Goal: Task Accomplishment & Management: Manage account settings

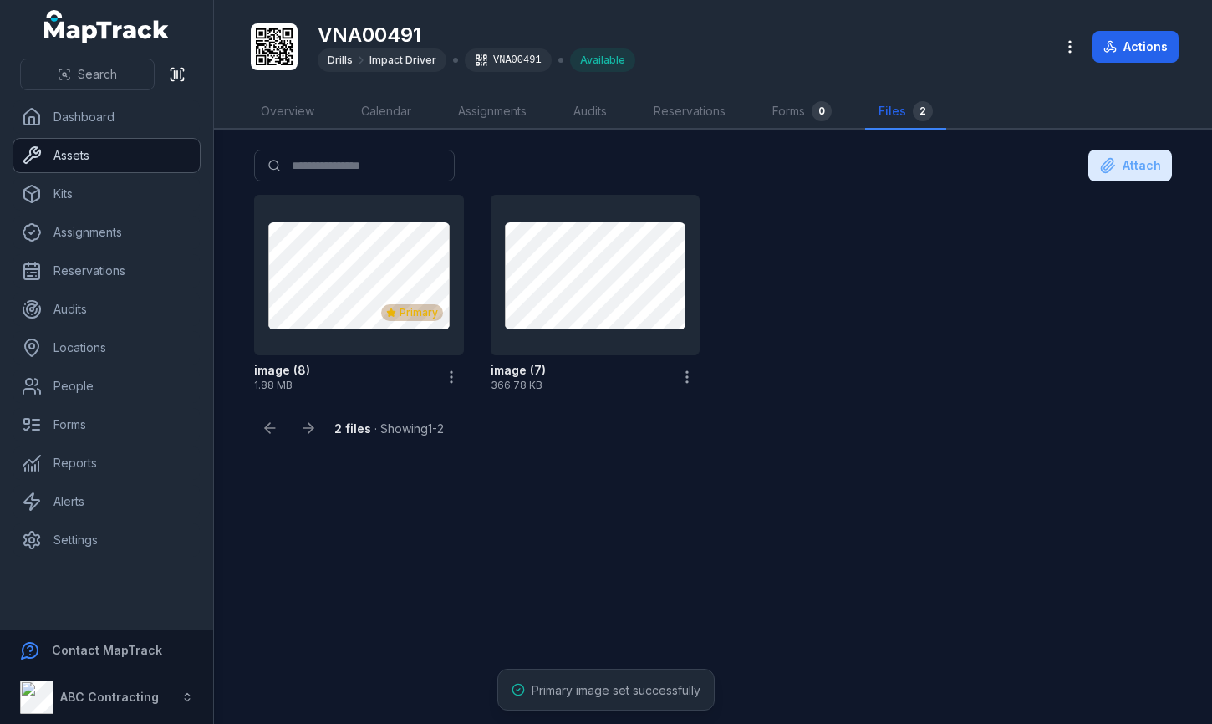
click at [138, 149] on link "Assets" at bounding box center [106, 155] width 186 height 33
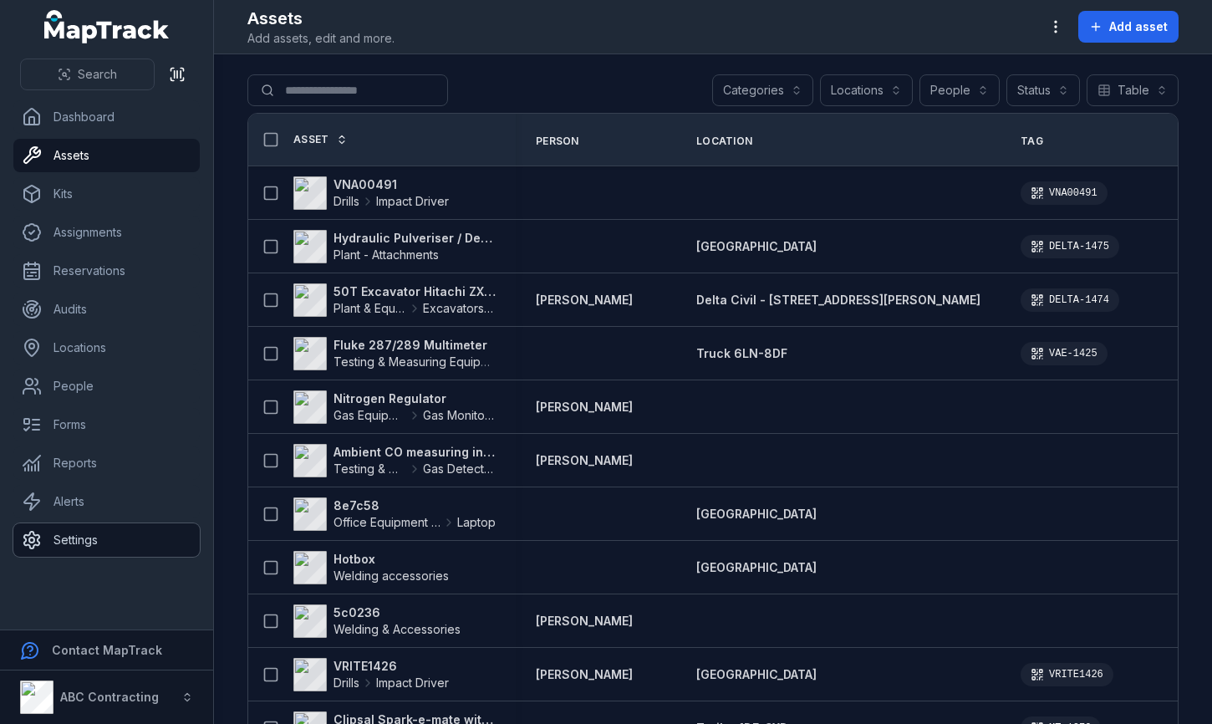
click at [51, 536] on link "Settings" at bounding box center [106, 539] width 186 height 33
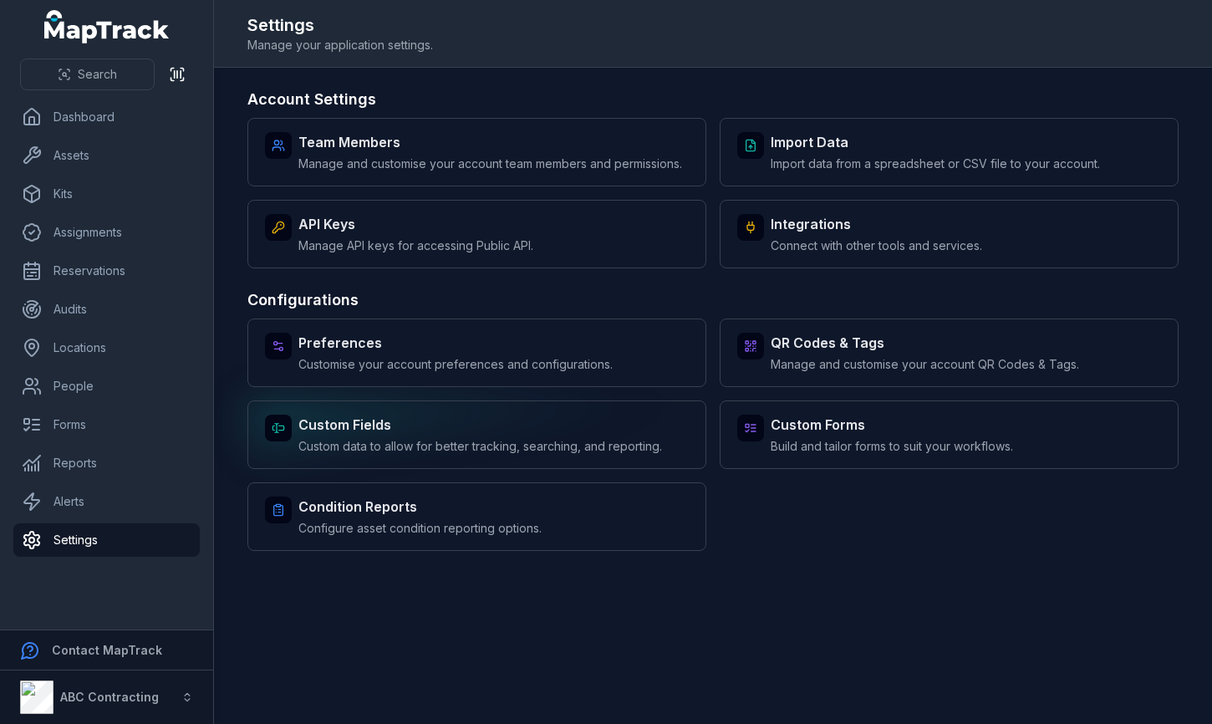
click at [443, 428] on strong "Custom Fields" at bounding box center [480, 425] width 364 height 20
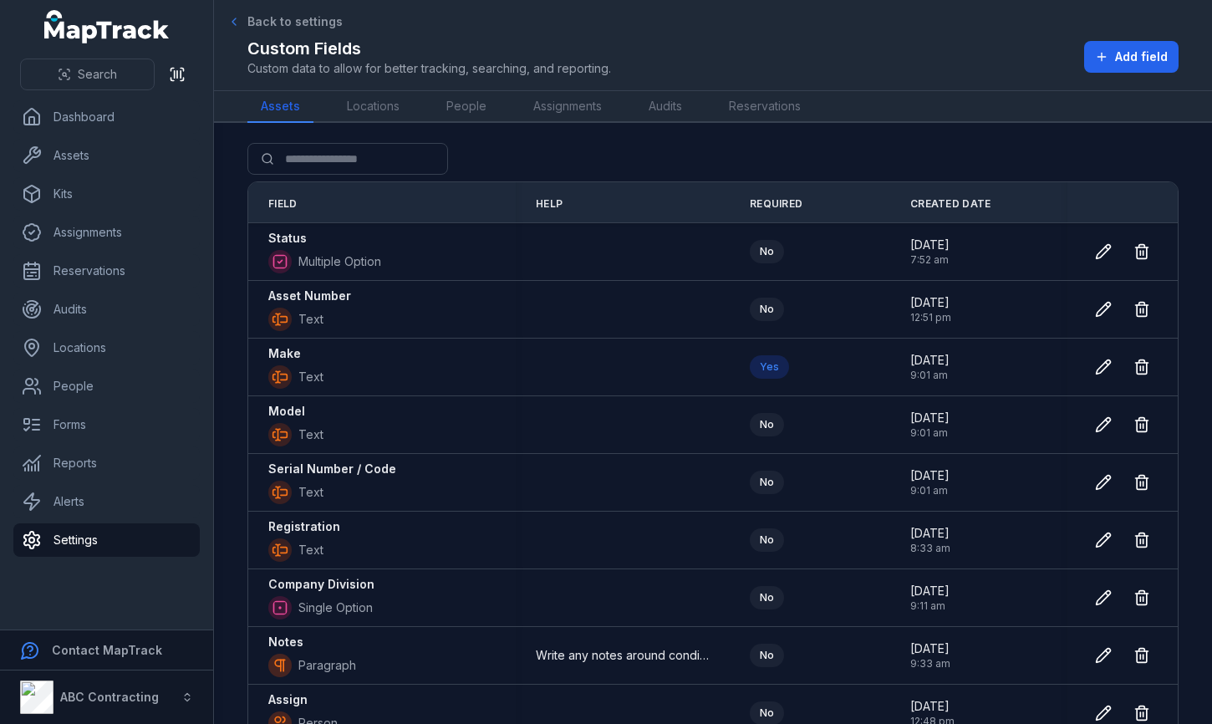
click at [303, 15] on span "Back to settings" at bounding box center [294, 21] width 95 height 17
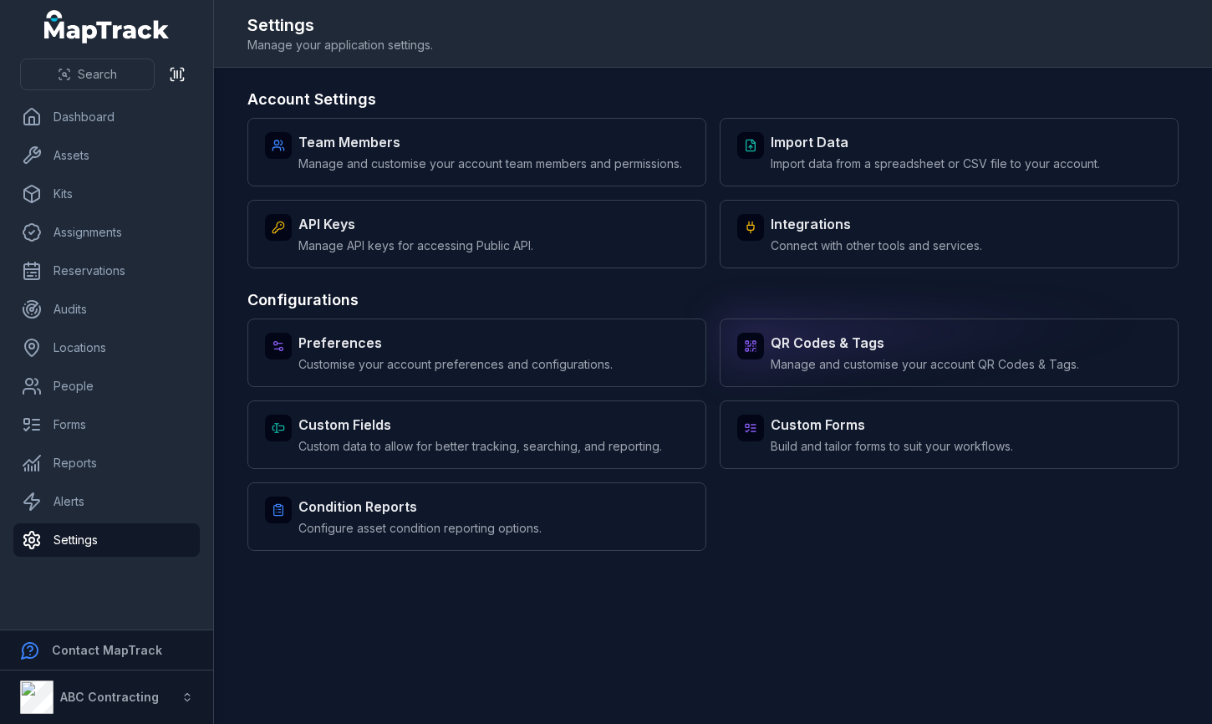
click at [842, 360] on span "Manage and customise your account QR Codes & Tags." at bounding box center [925, 364] width 308 height 17
